Goal: Share content: Share content

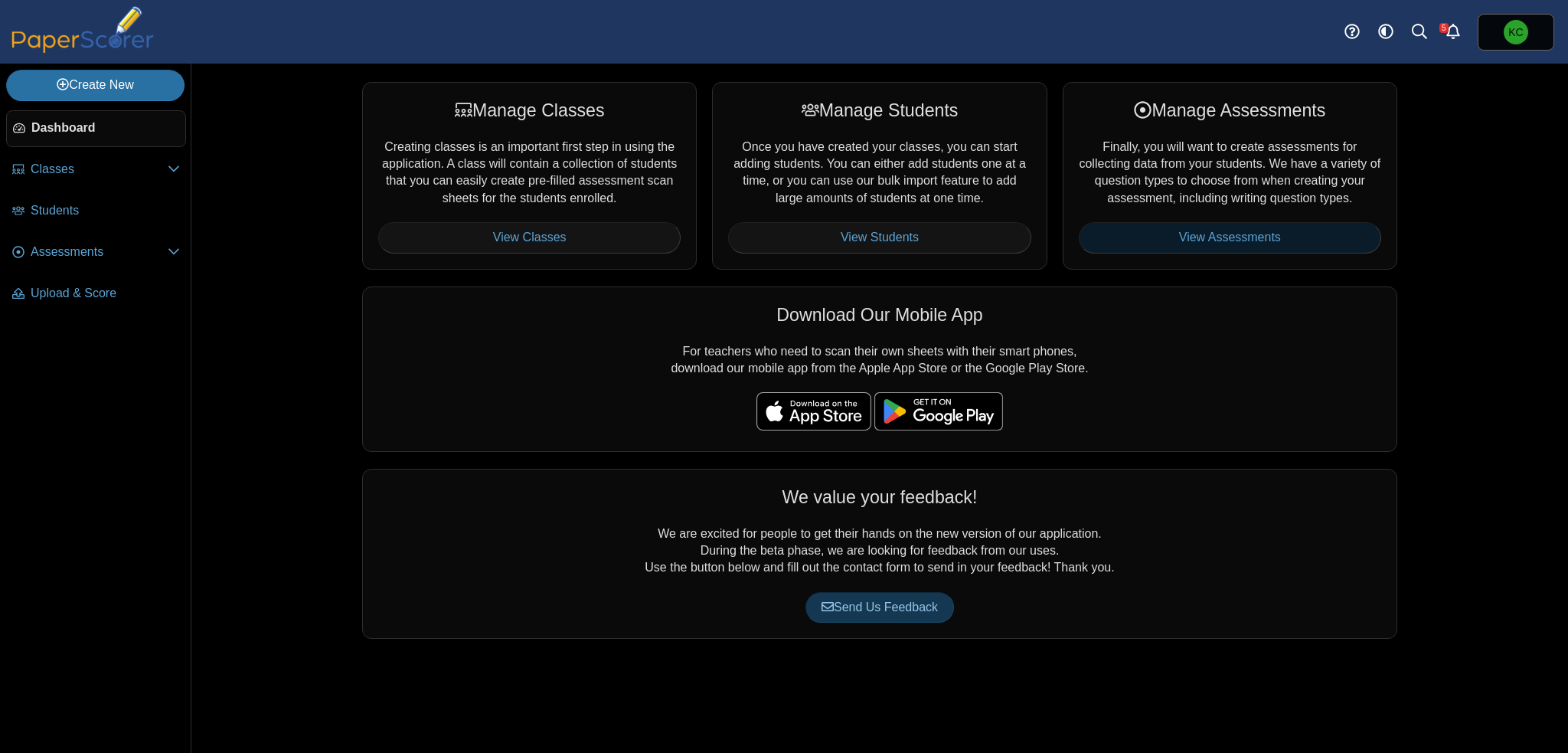
click at [1200, 238] on link "View Assessments" at bounding box center [1230, 237] width 302 height 31
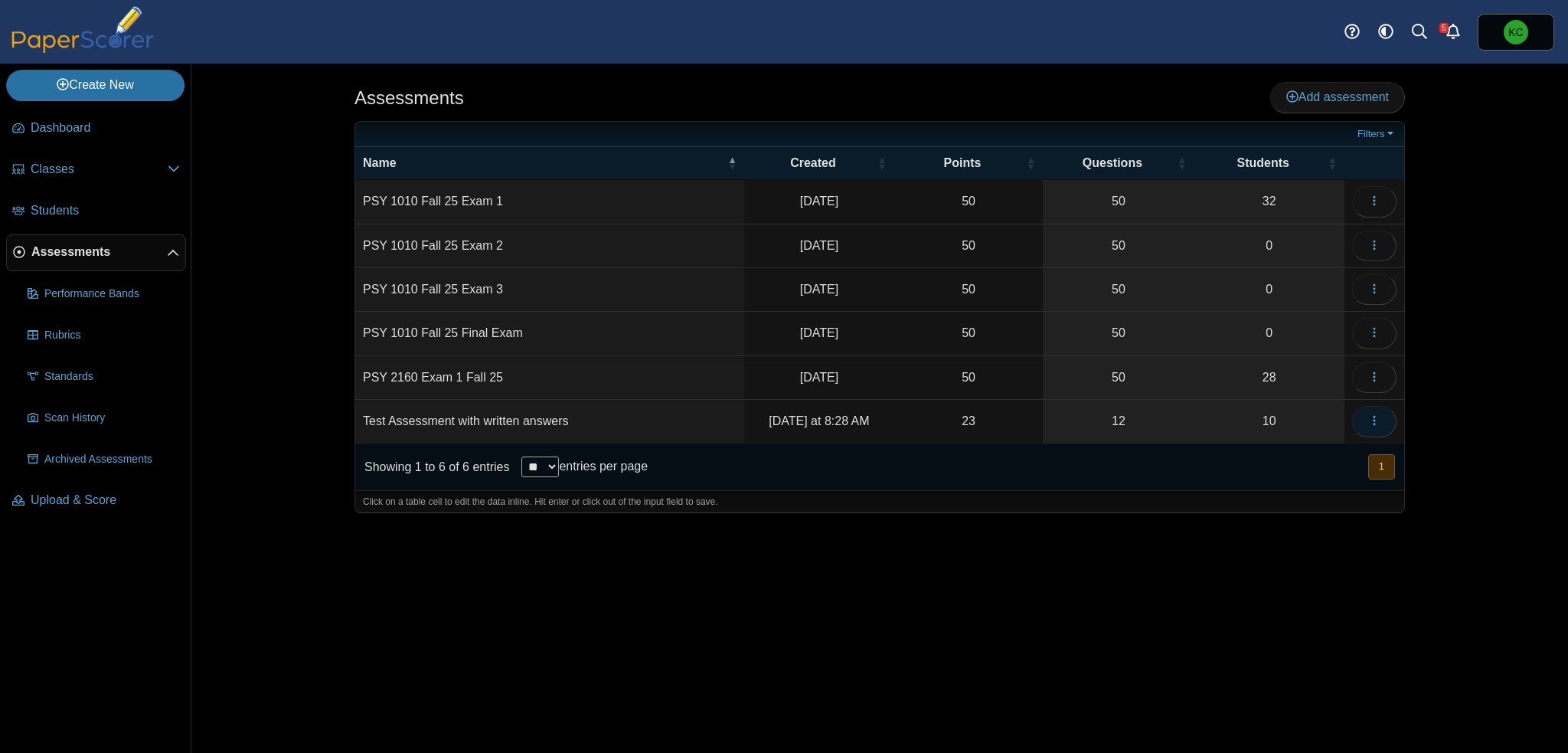
click at [1381, 413] on button "button" at bounding box center [1374, 421] width 44 height 31
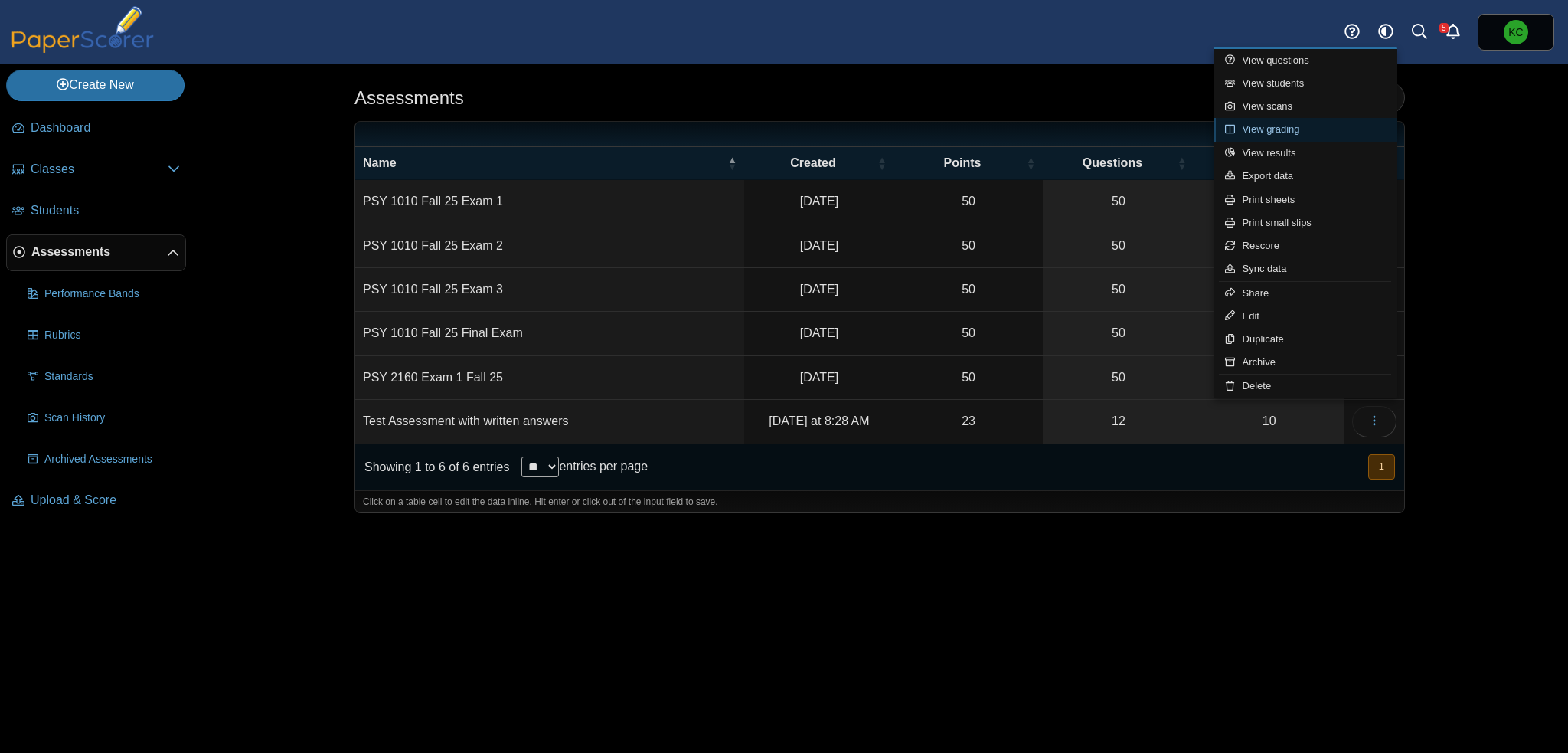
click at [1289, 133] on link "View grading" at bounding box center [1305, 129] width 183 height 23
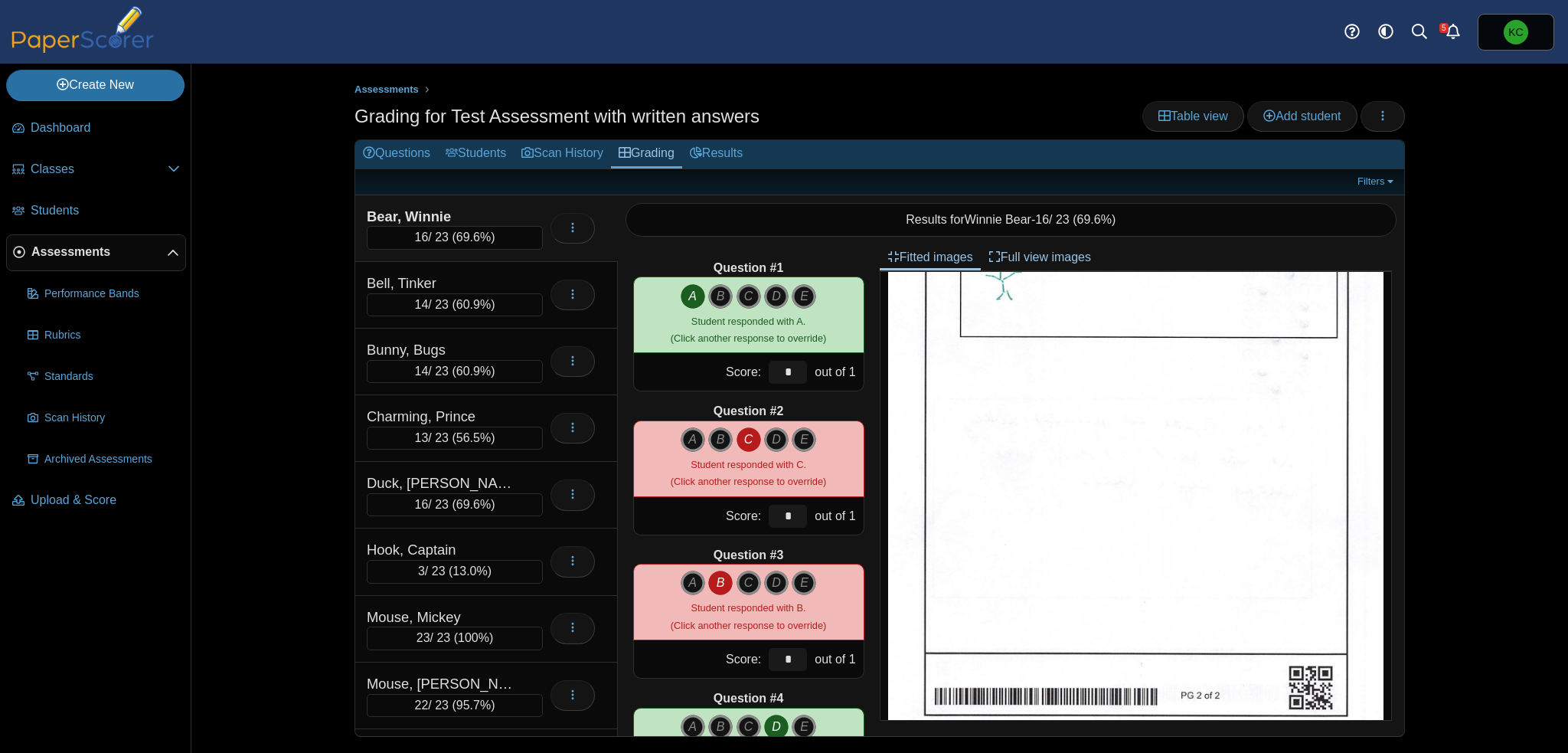
scroll to position [849, 0]
click at [514, 280] on div "Bell, Tinker" at bounding box center [443, 283] width 153 height 20
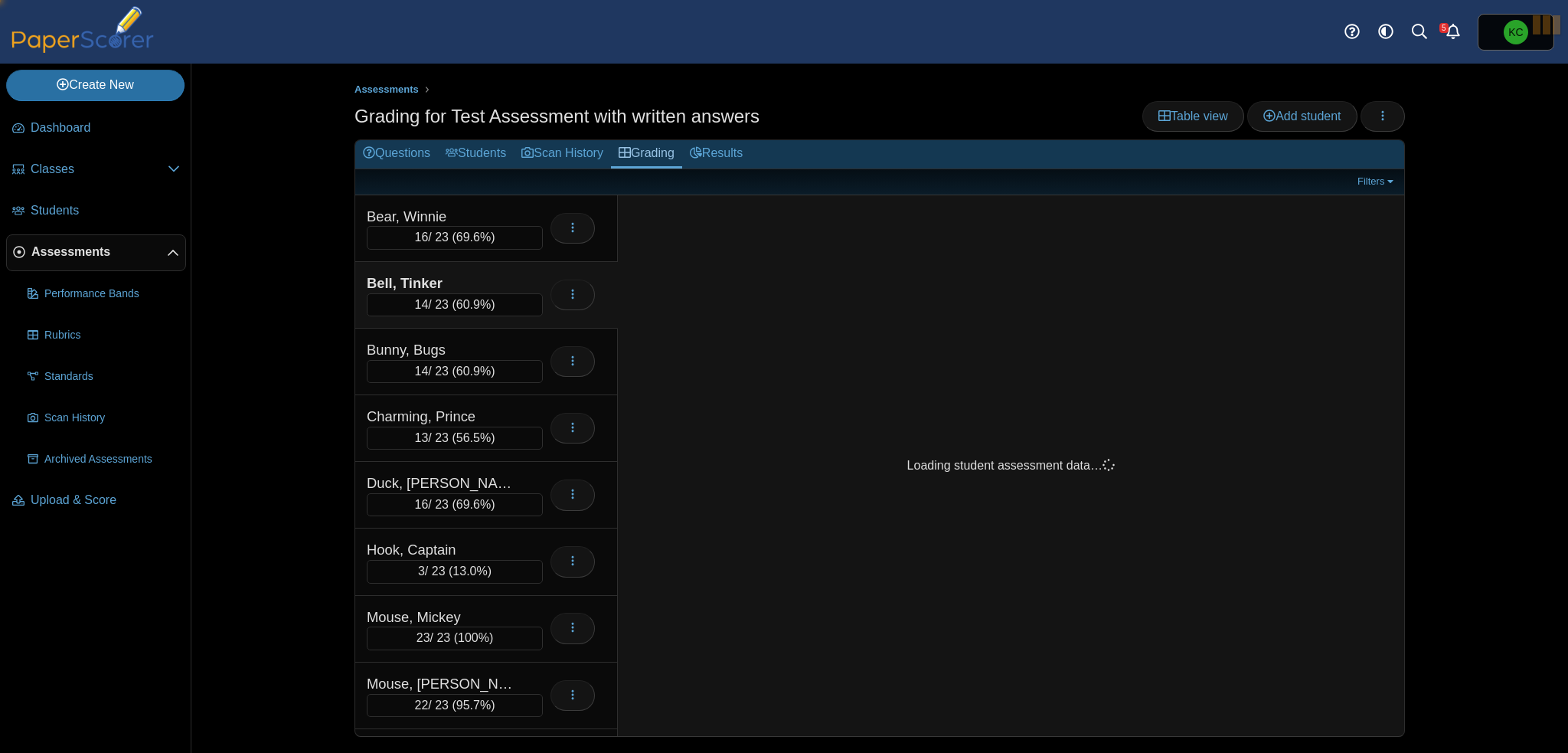
scroll to position [0, 0]
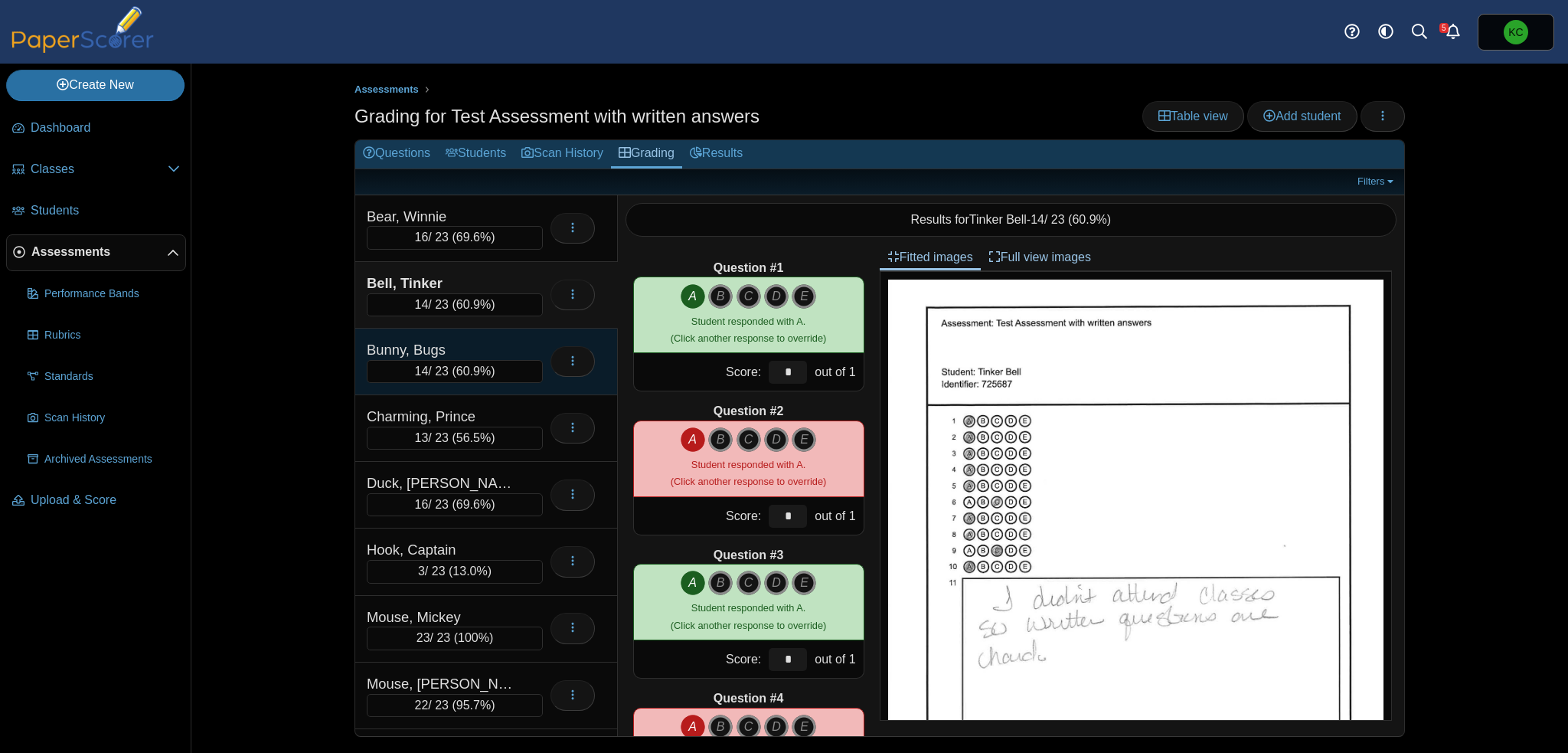
click at [508, 346] on div "Bunny, Bugs" at bounding box center [443, 350] width 153 height 20
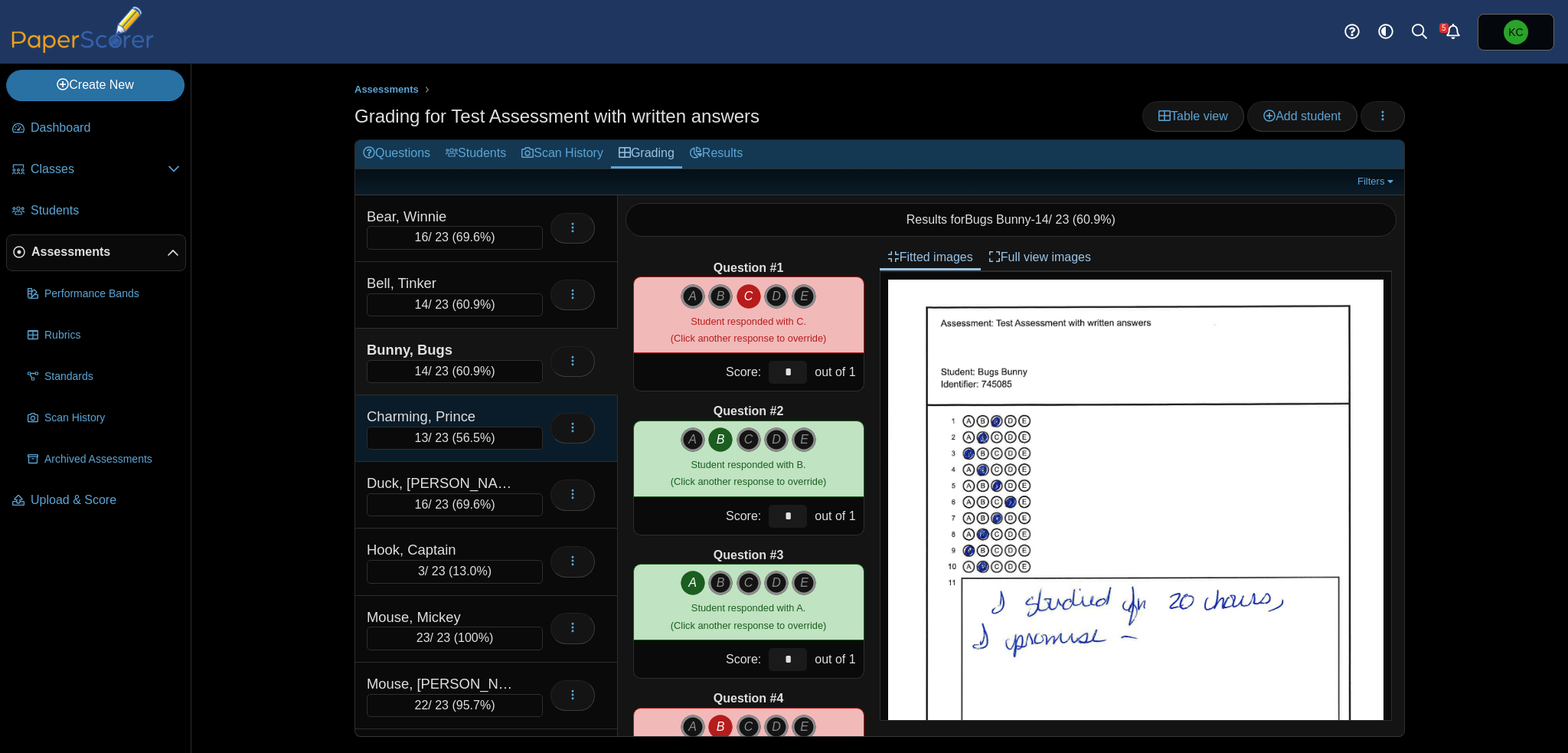
click at [516, 410] on div "Charming, Prince" at bounding box center [443, 416] width 153 height 20
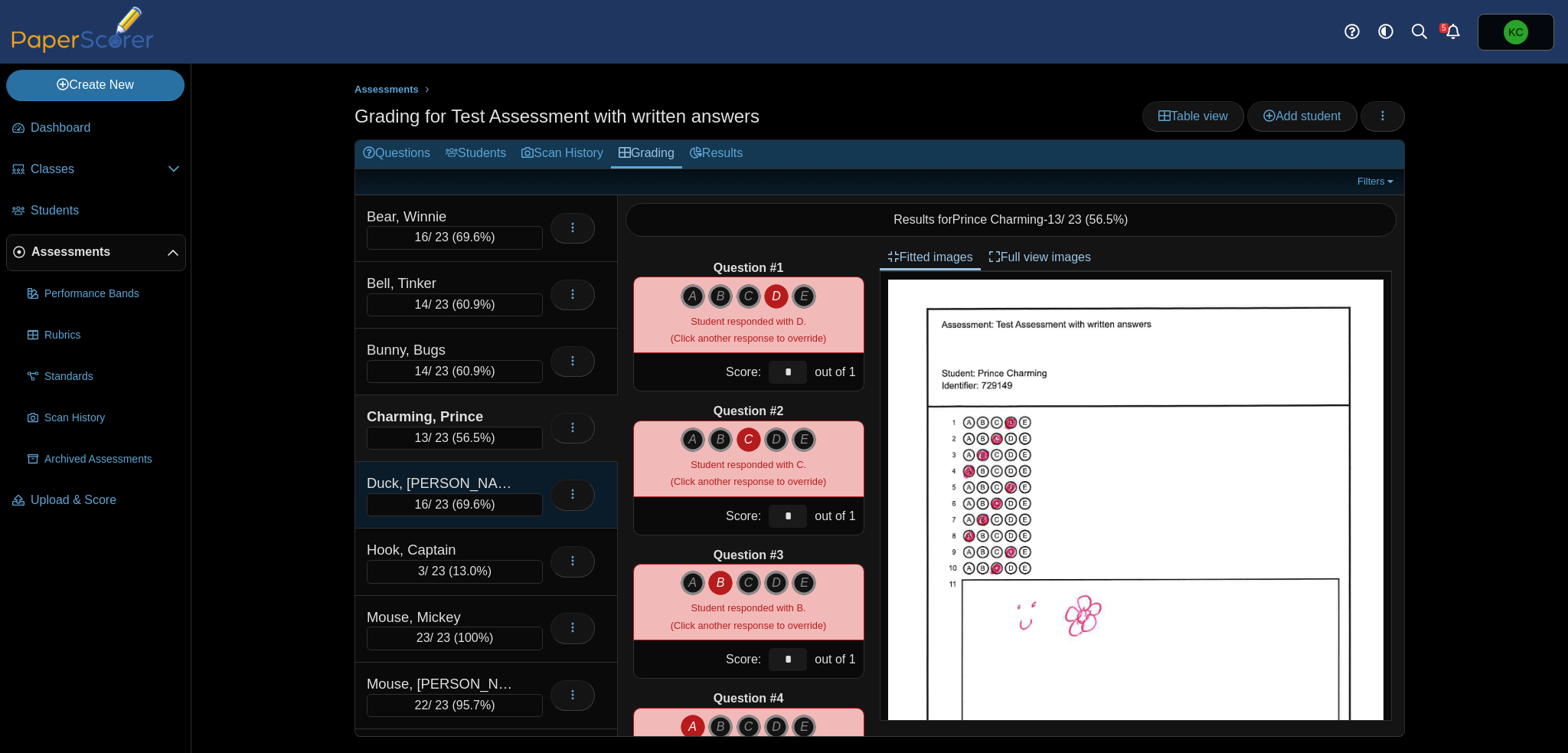
click at [501, 477] on div "Duck, Donald" at bounding box center [443, 483] width 153 height 20
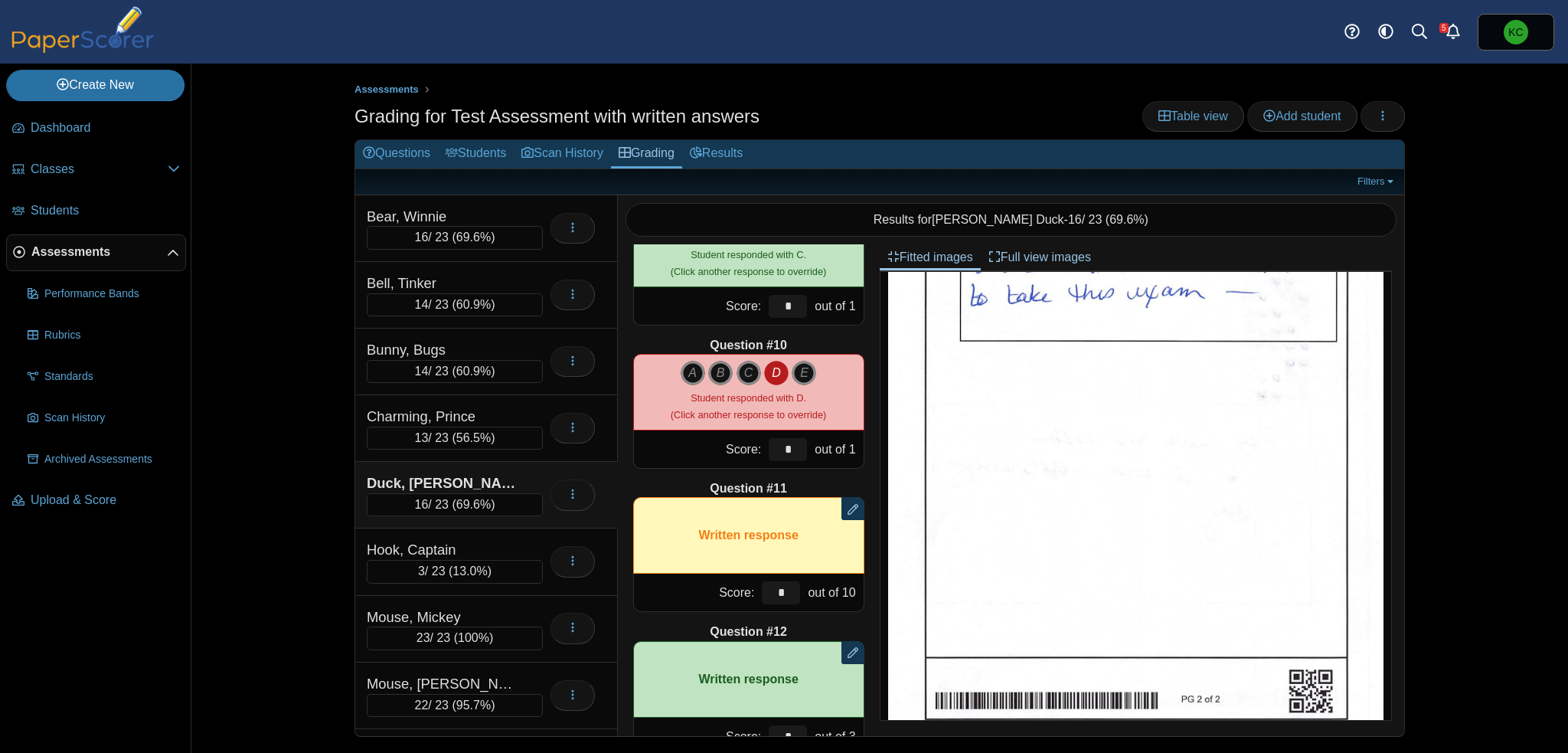
scroll to position [1259, 0]
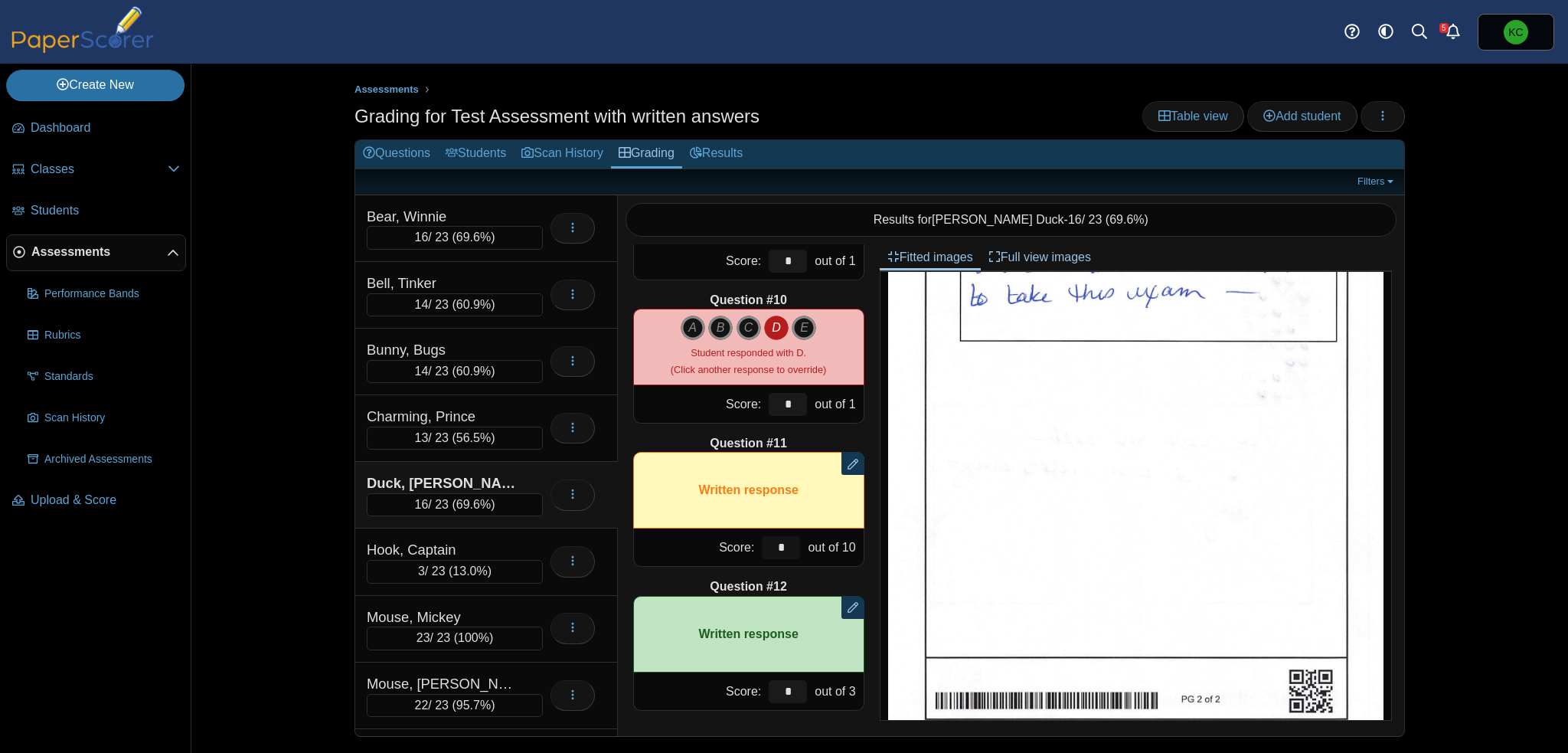
drag, startPoint x: 775, startPoint y: 549, endPoint x: 761, endPoint y: 547, distance: 14.1
click at [762, 547] on input "*" at bounding box center [780, 547] width 39 height 23
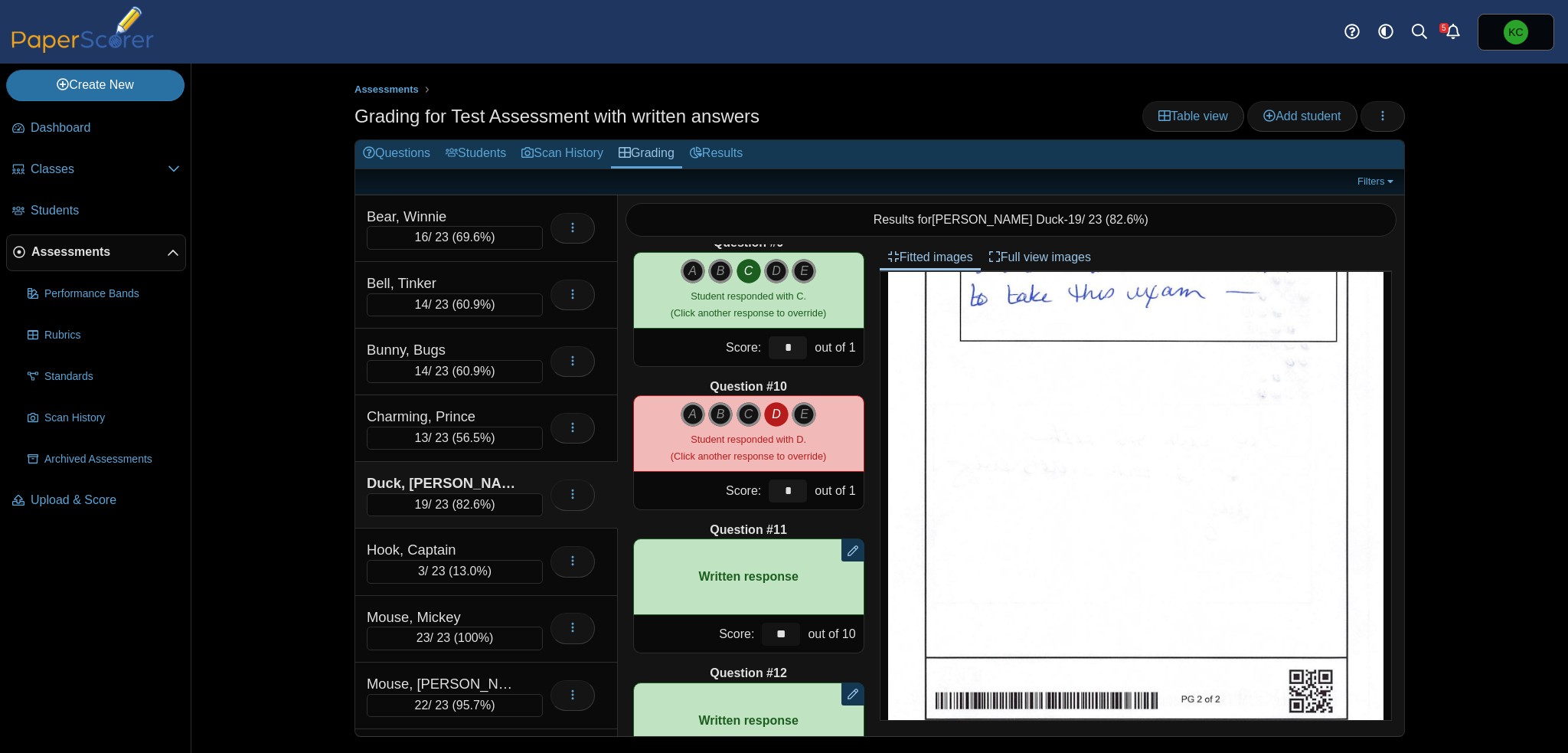
scroll to position [1107, 0]
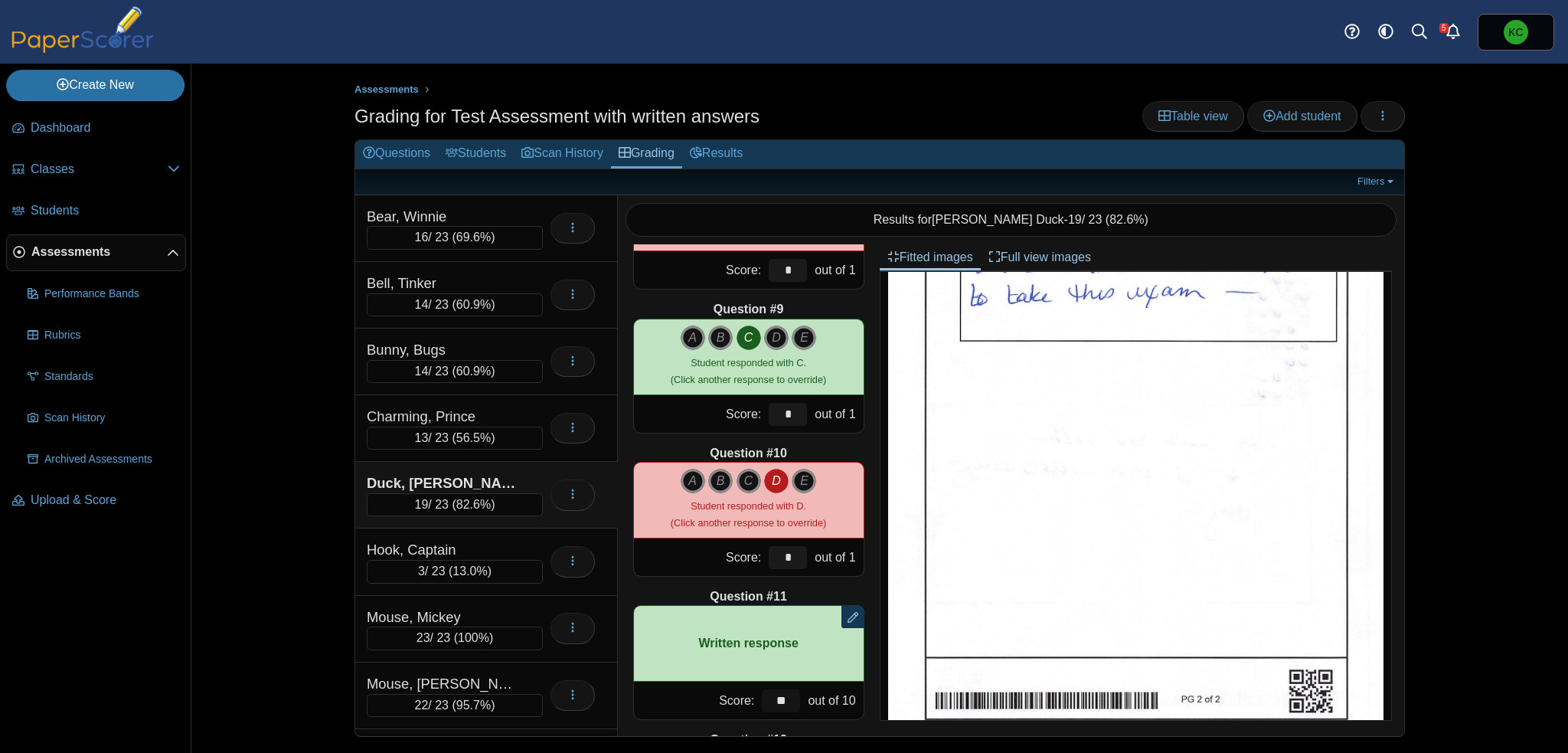
type input "**"
click at [1115, 444] on img at bounding box center [1136, 424] width 495 height 644
click at [729, 150] on link "Results" at bounding box center [716, 154] width 69 height 28
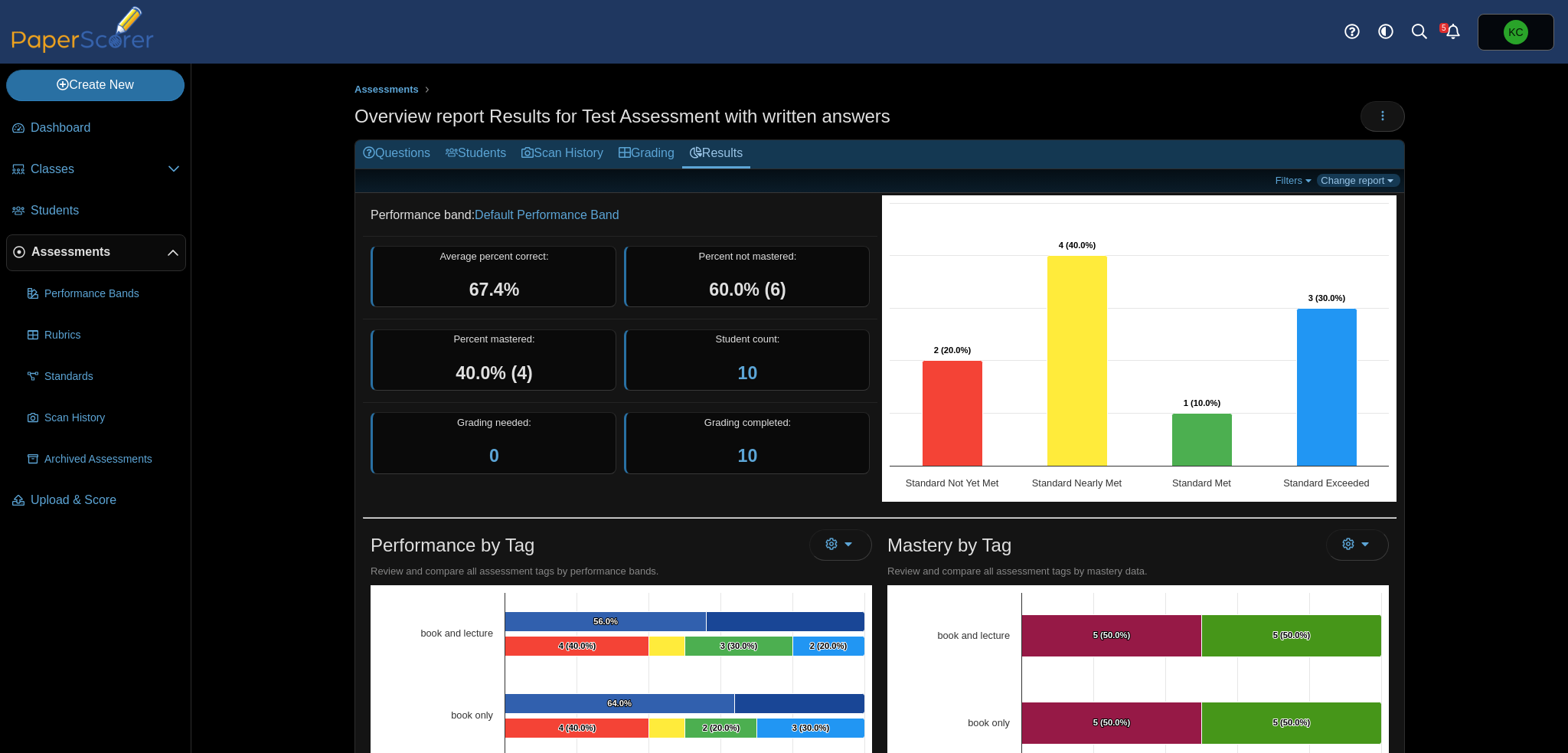
click at [1373, 181] on link "Change report" at bounding box center [1359, 180] width 83 height 13
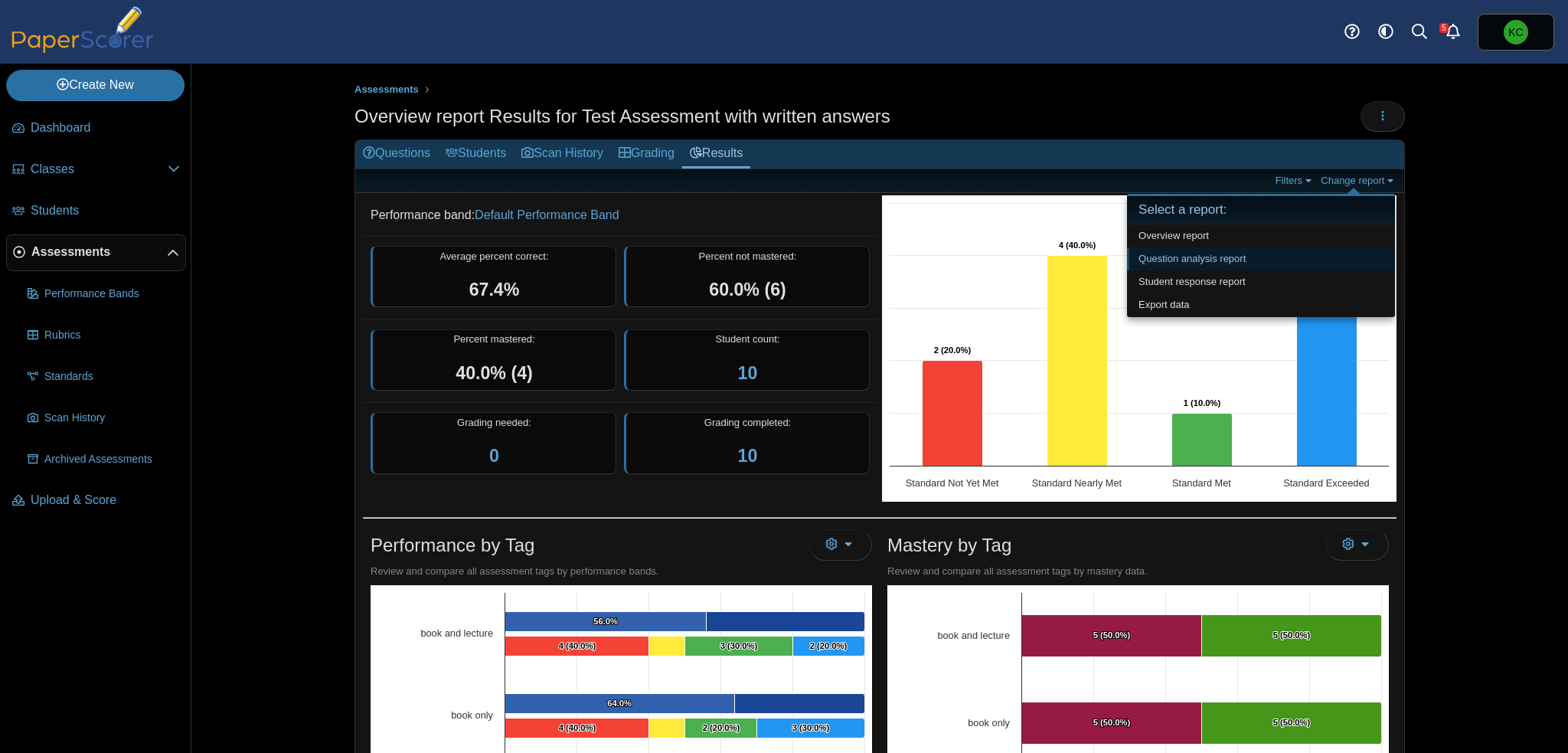
click at [1219, 256] on link "Question analysis report" at bounding box center [1261, 258] width 268 height 23
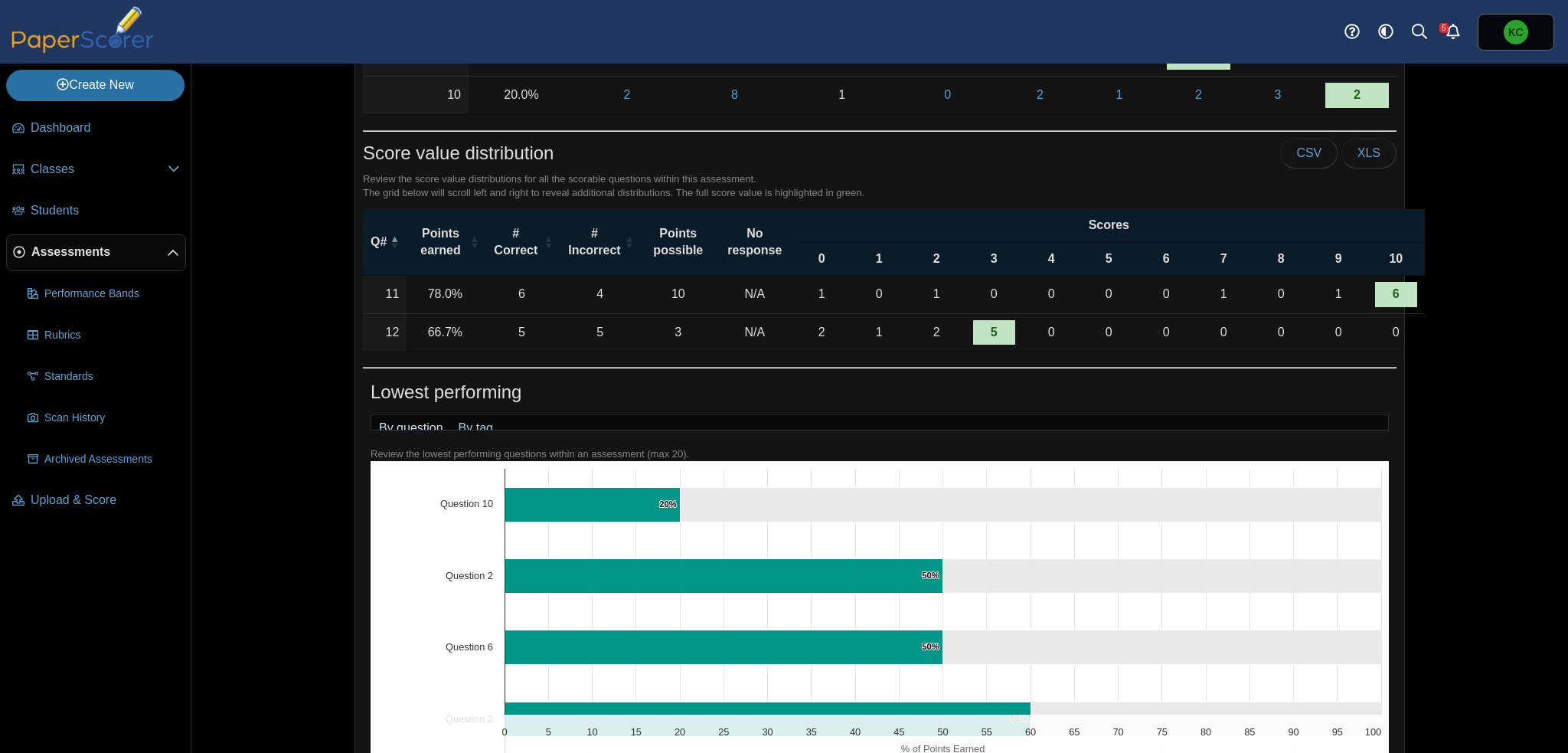
scroll to position [613, 0]
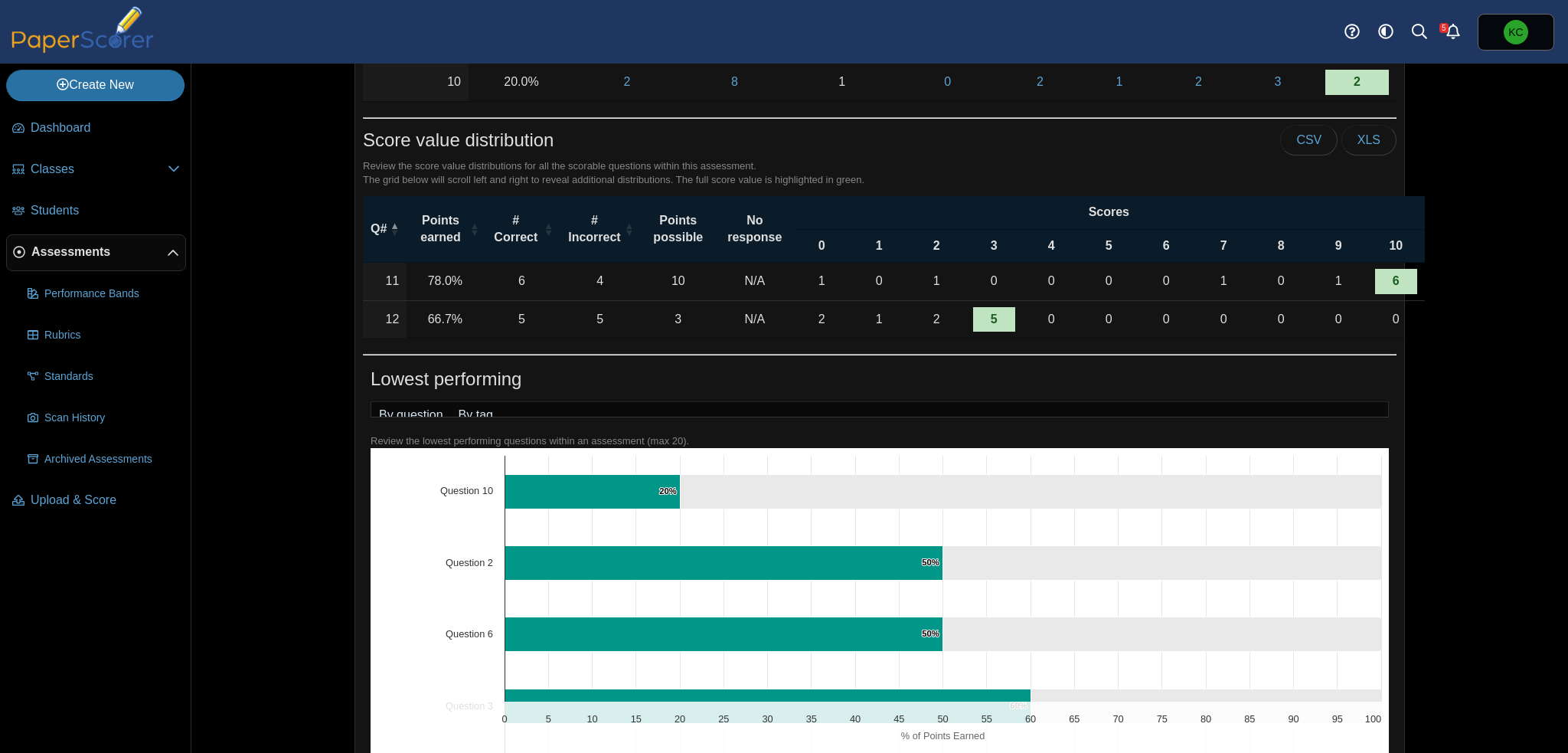
click at [469, 408] on link "By tag" at bounding box center [476, 414] width 50 height 26
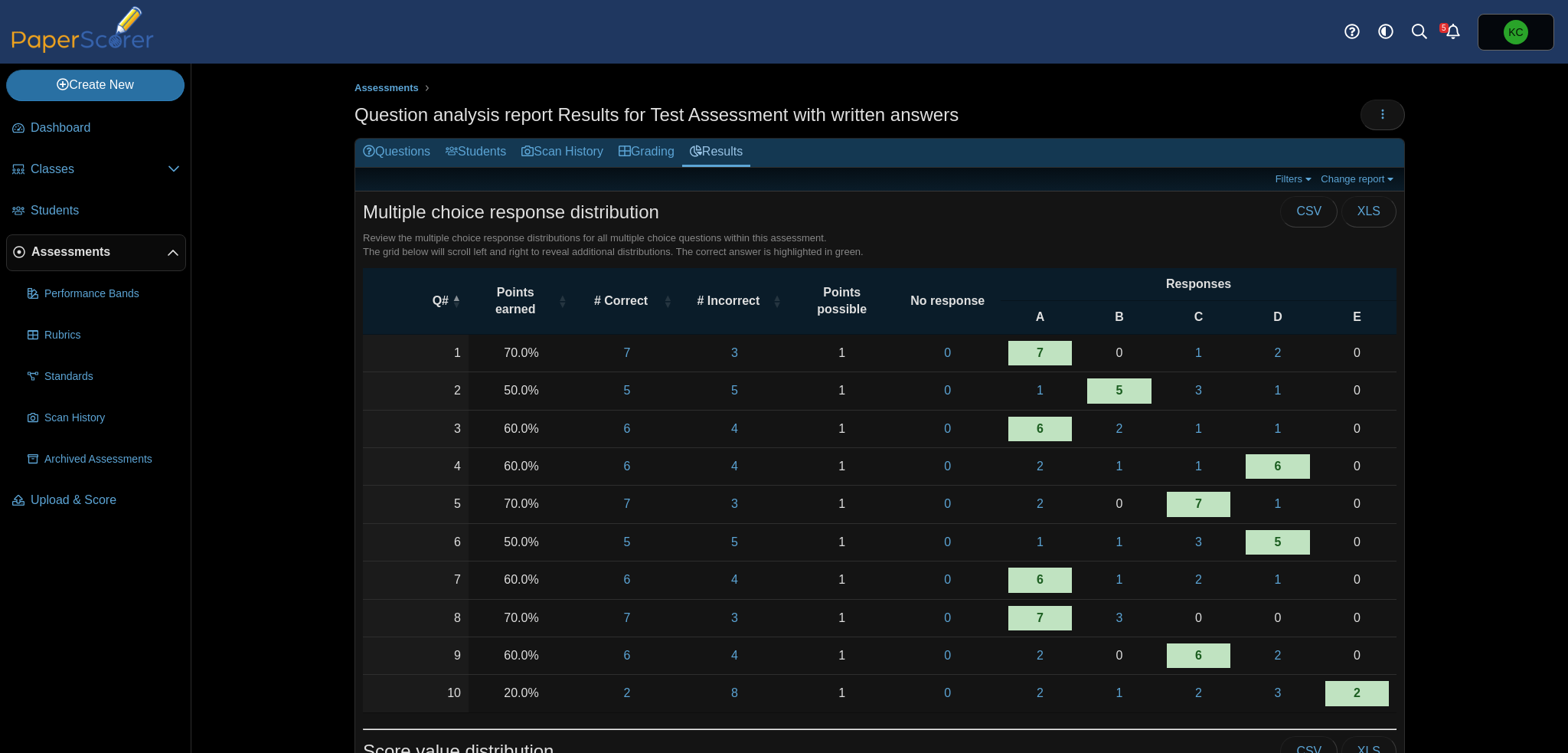
scroll to position [0, 0]
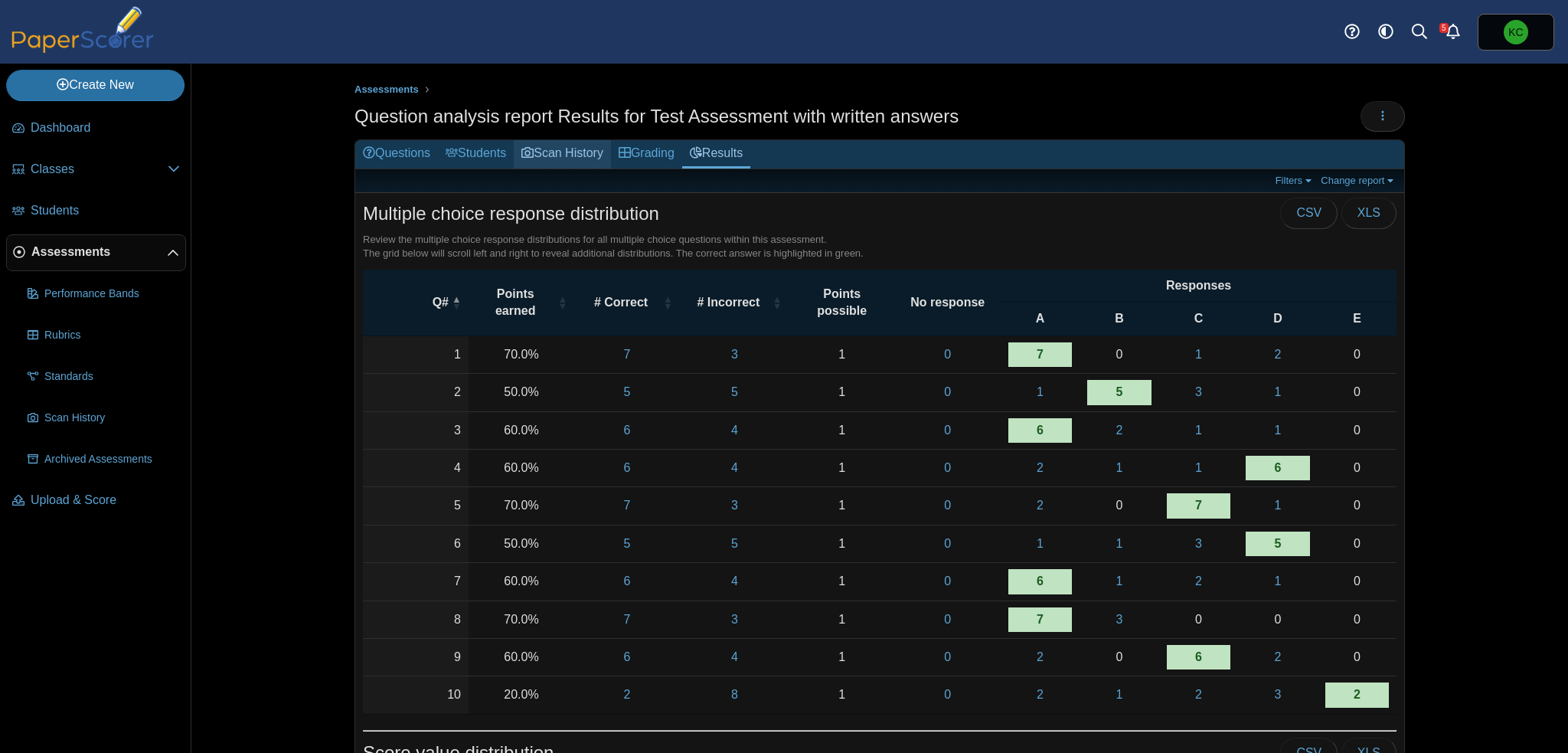
click at [564, 153] on link "Scan History" at bounding box center [562, 154] width 97 height 28
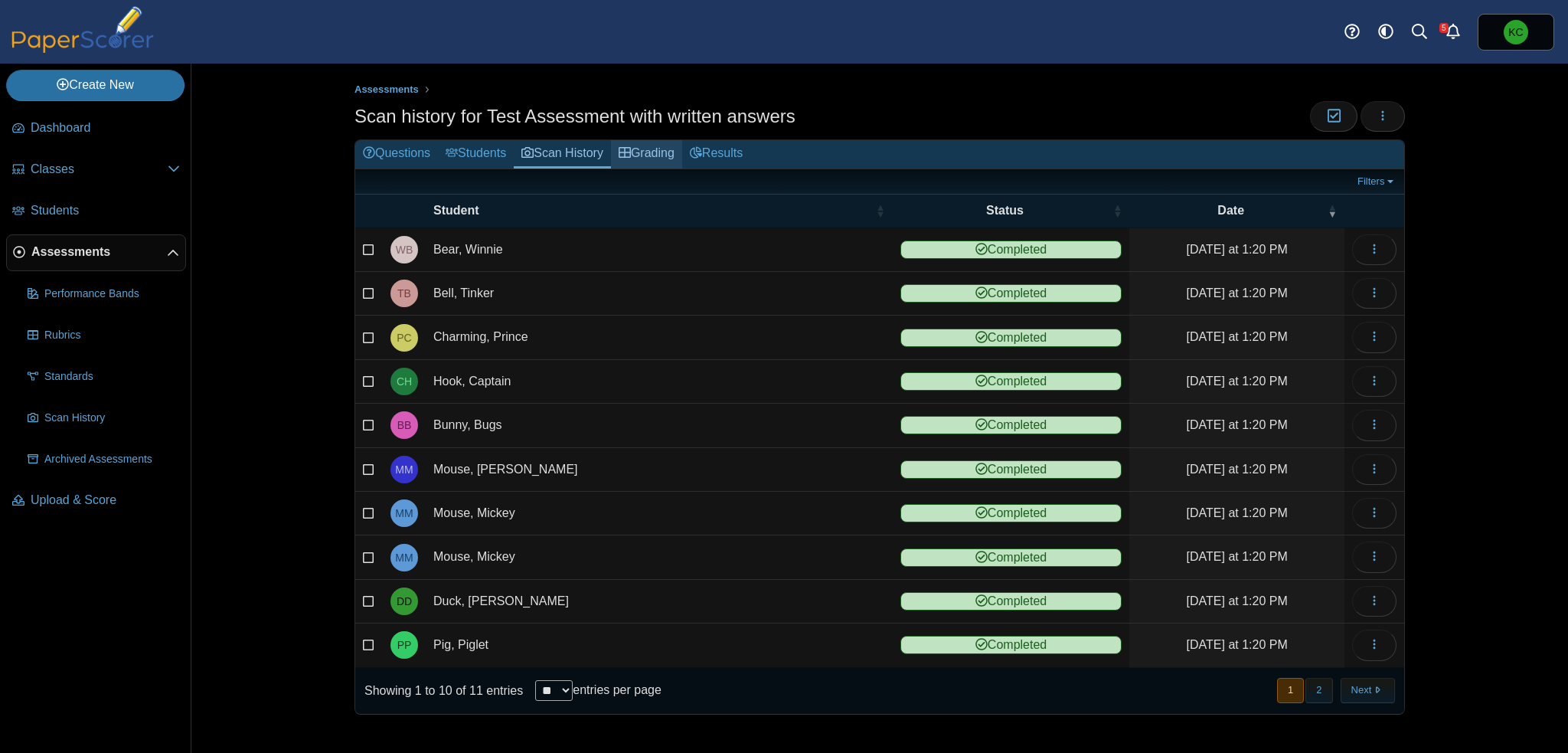
click at [639, 157] on link "Grading" at bounding box center [647, 154] width 71 height 28
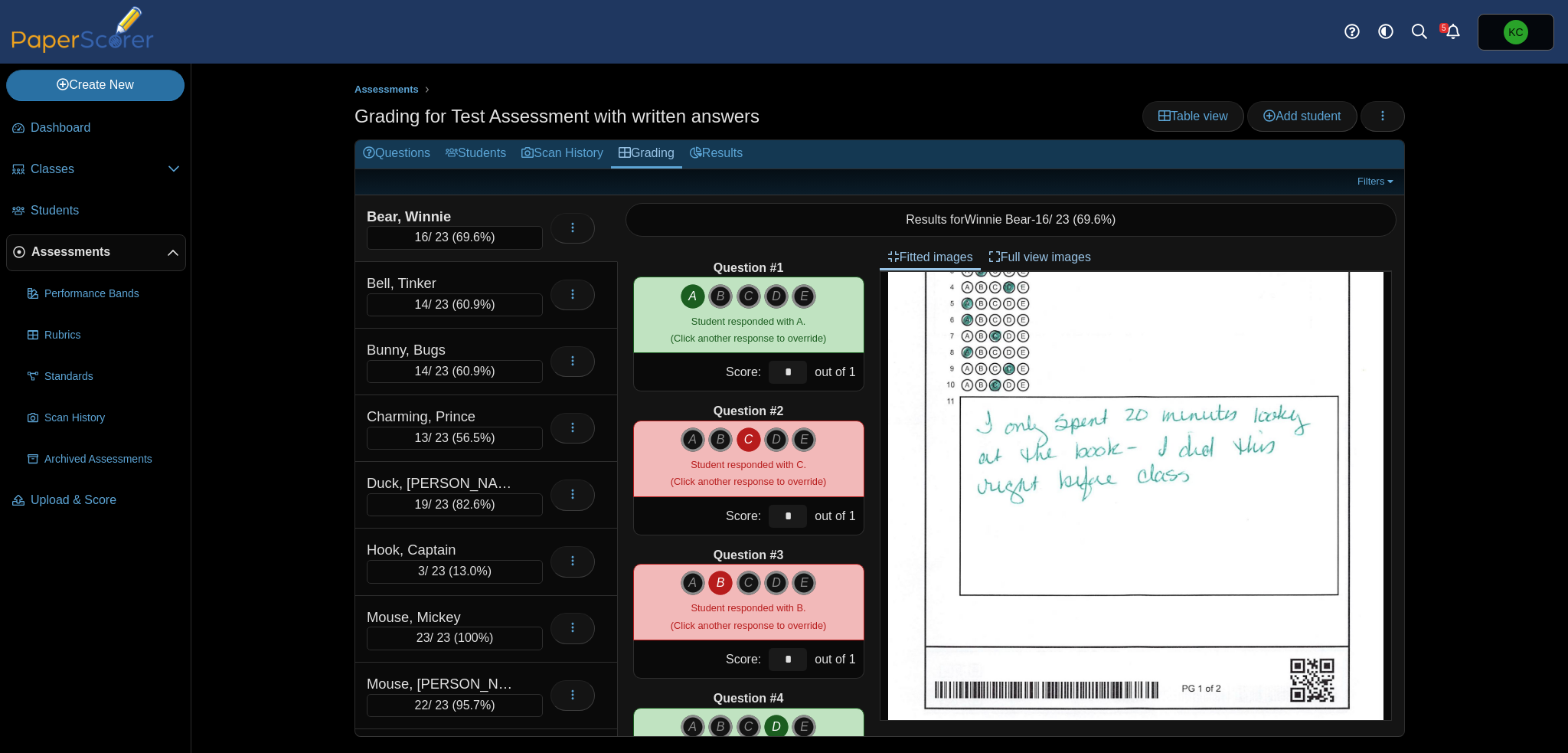
scroll to position [230, 0]
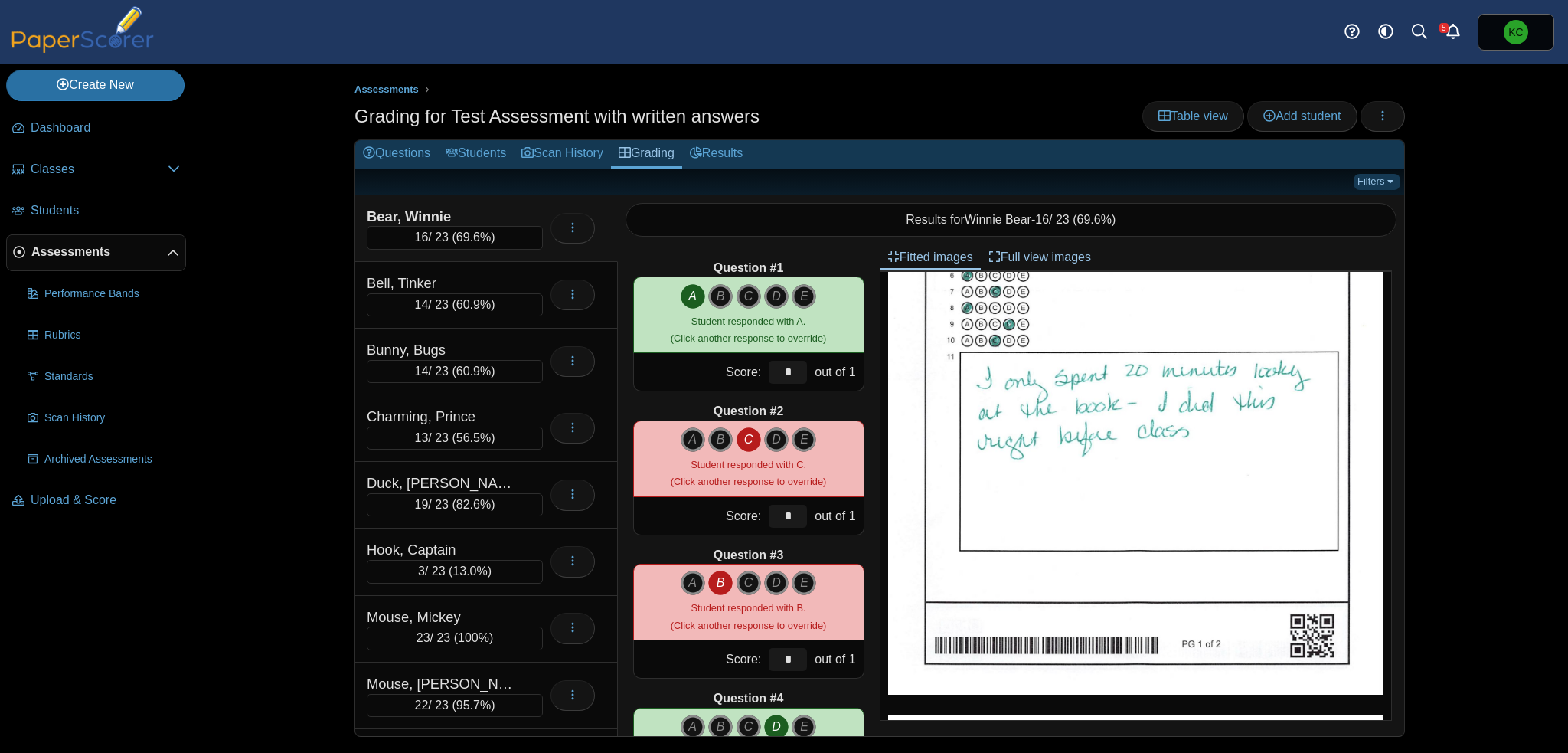
click at [1387, 180] on link "Filters" at bounding box center [1377, 181] width 46 height 15
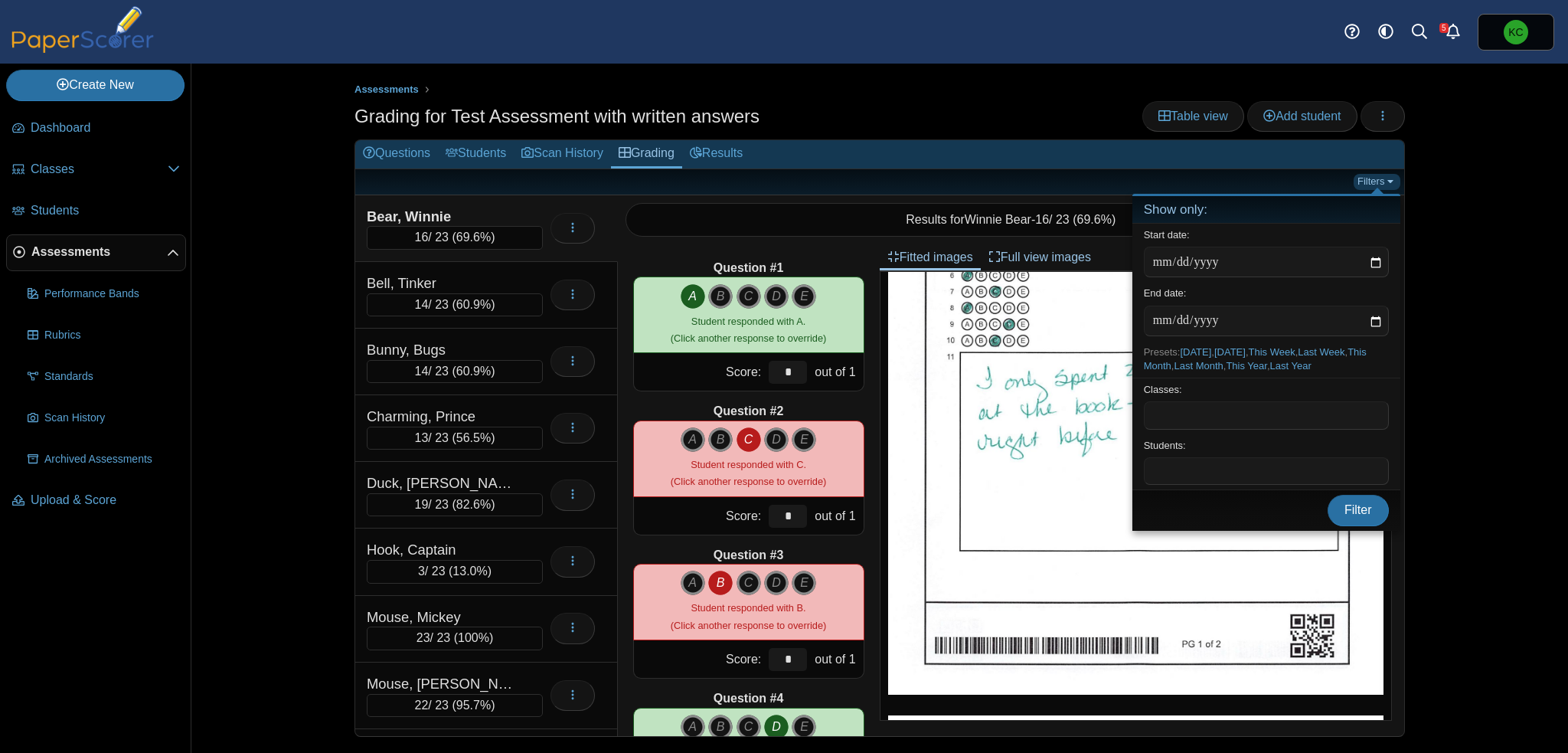
click at [1387, 180] on link "Filters" at bounding box center [1377, 181] width 46 height 15
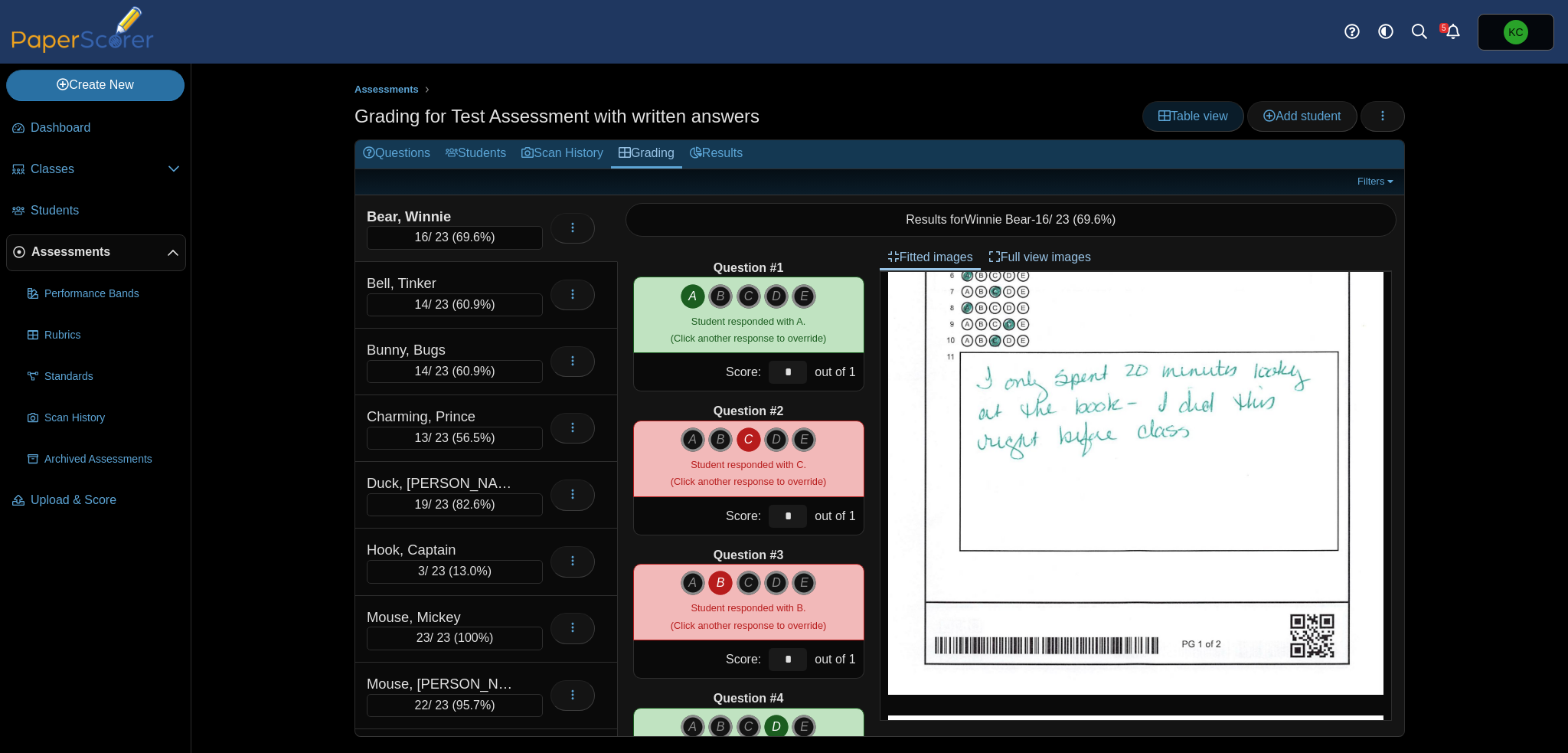
click at [1194, 121] on span "Table view" at bounding box center [1193, 116] width 69 height 13
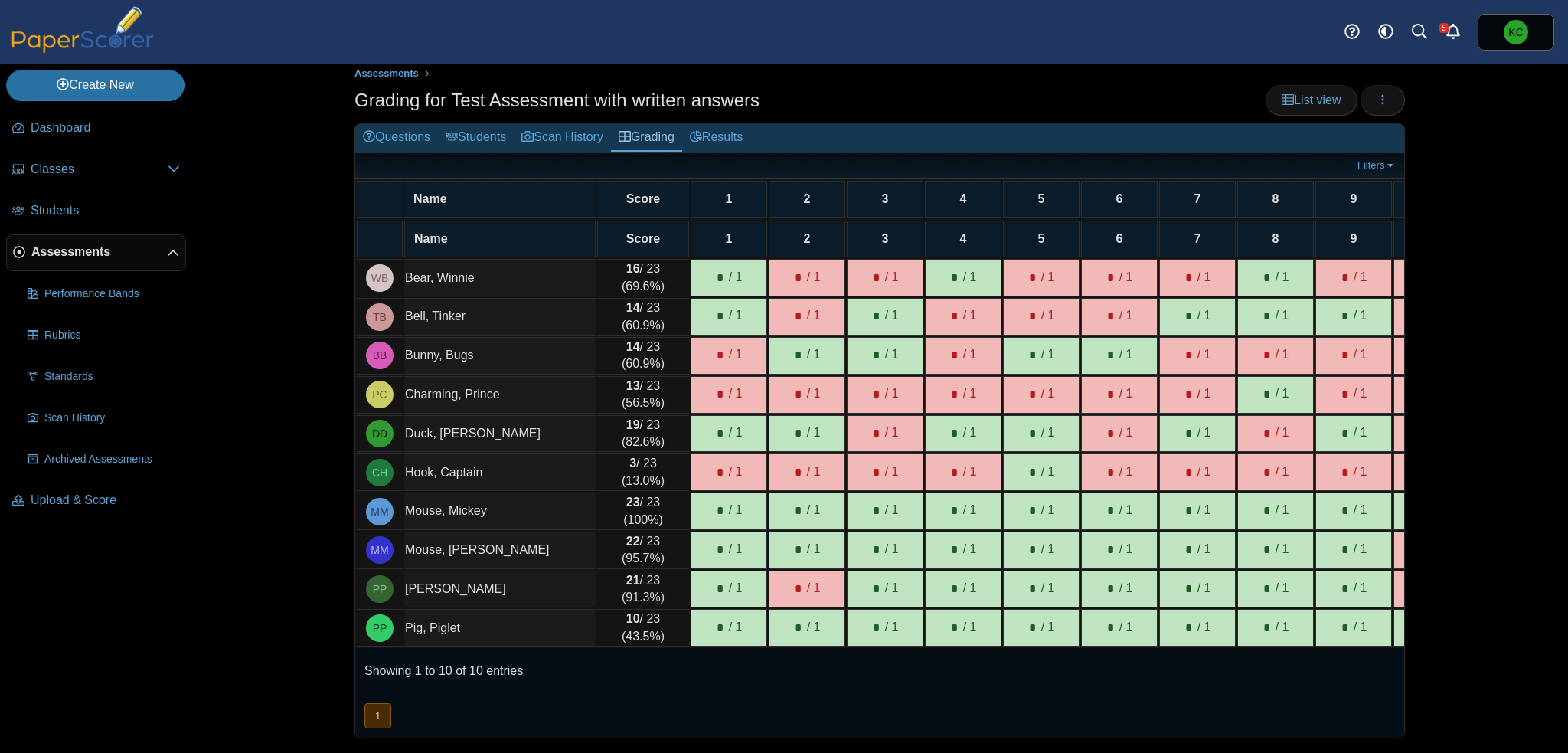
scroll to position [17, 0]
click at [727, 135] on link "Results" at bounding box center [716, 138] width 69 height 28
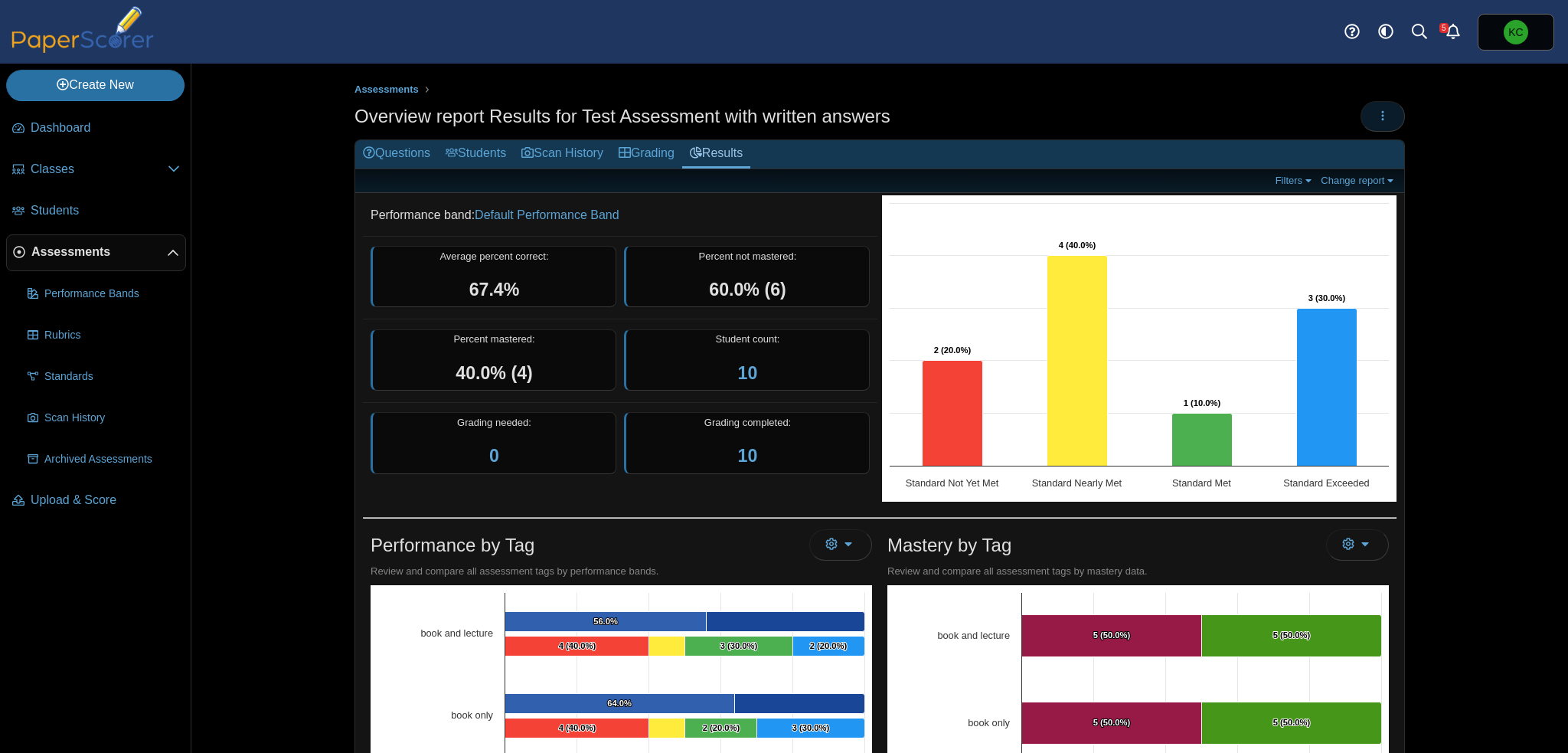
click at [1380, 109] on icon "button" at bounding box center [1383, 116] width 13 height 13
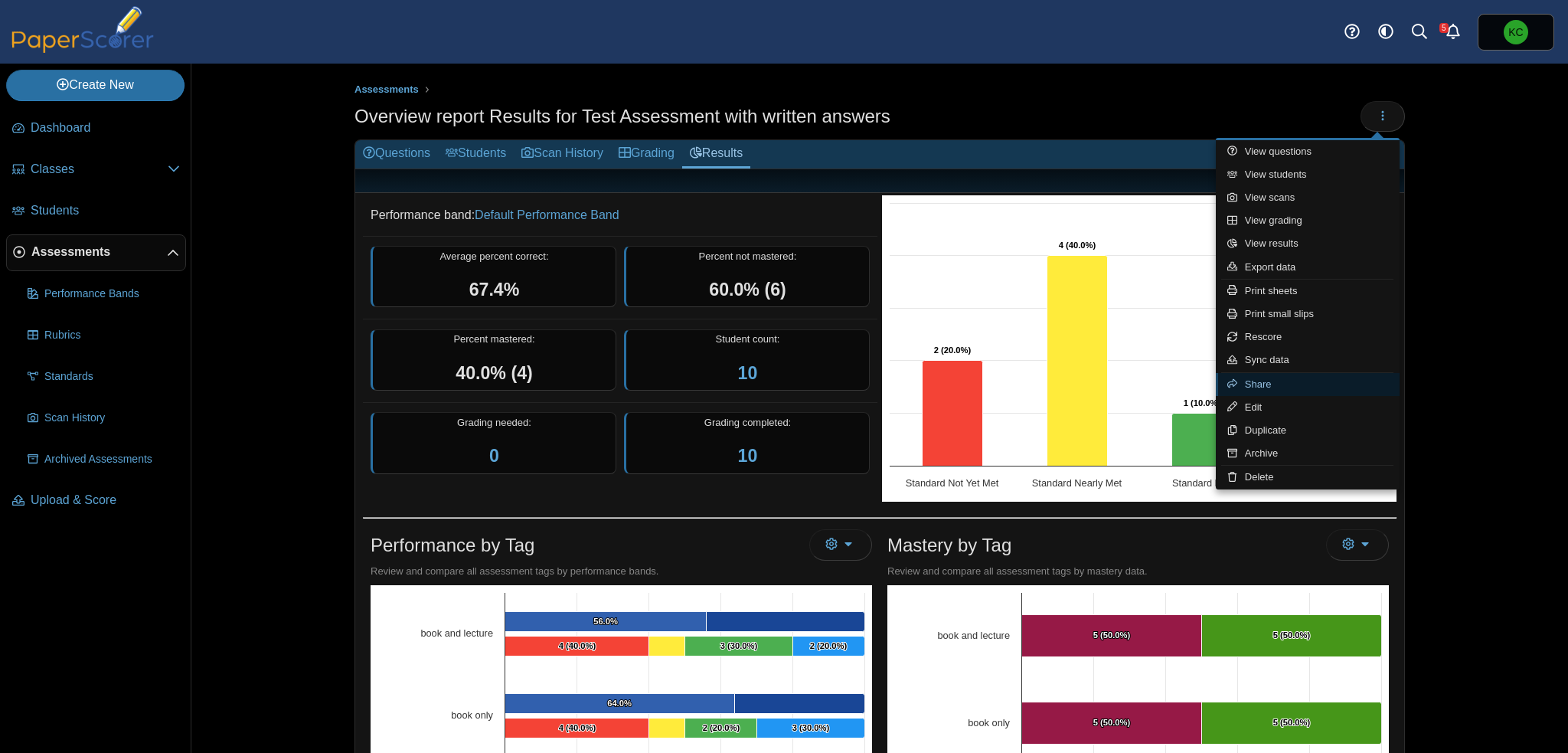
click at [1269, 379] on link "Share" at bounding box center [1307, 384] width 183 height 23
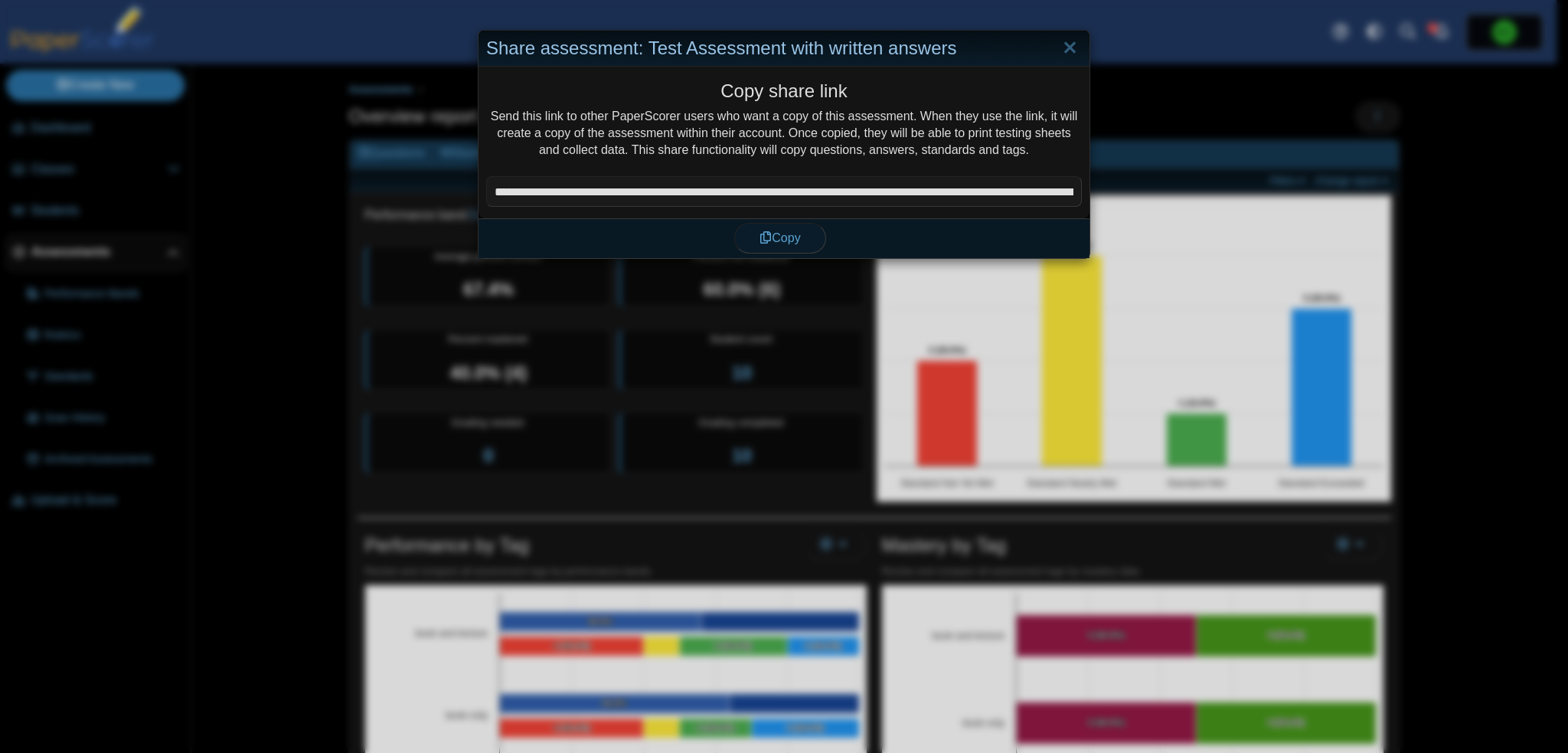
click at [778, 244] on span "Copy" at bounding box center [780, 238] width 41 height 13
type textarea "**********"
